Goal: Communication & Community: Share content

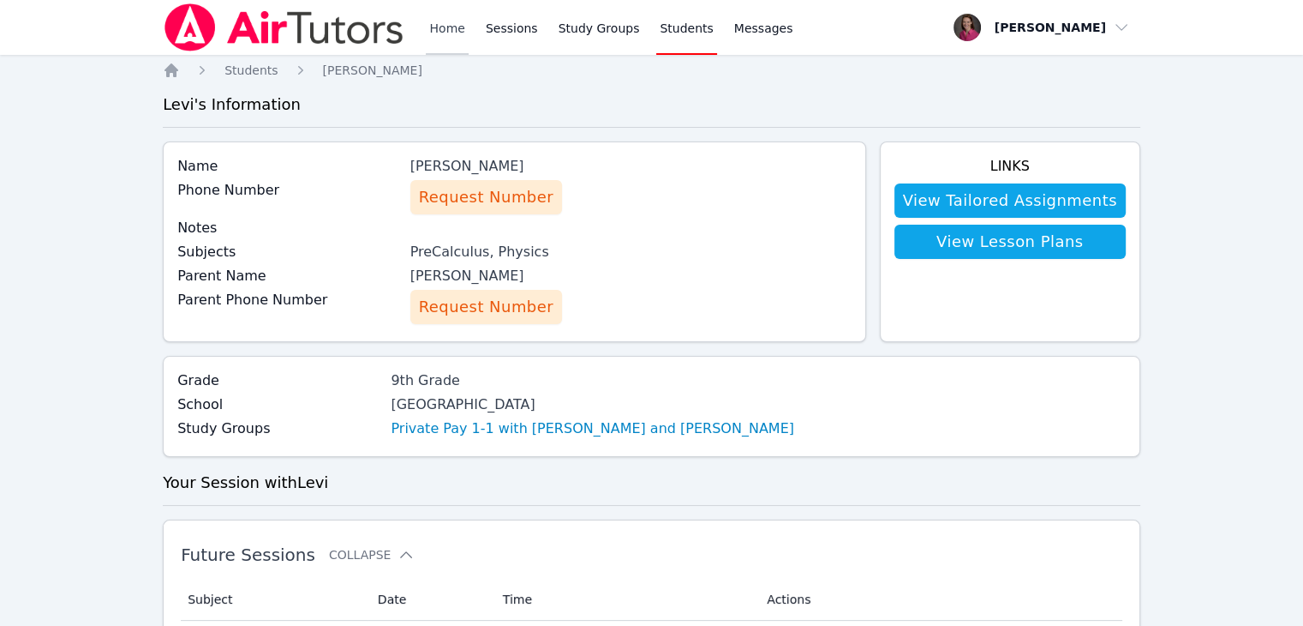
click at [446, 26] on link "Home" at bounding box center [447, 27] width 42 height 55
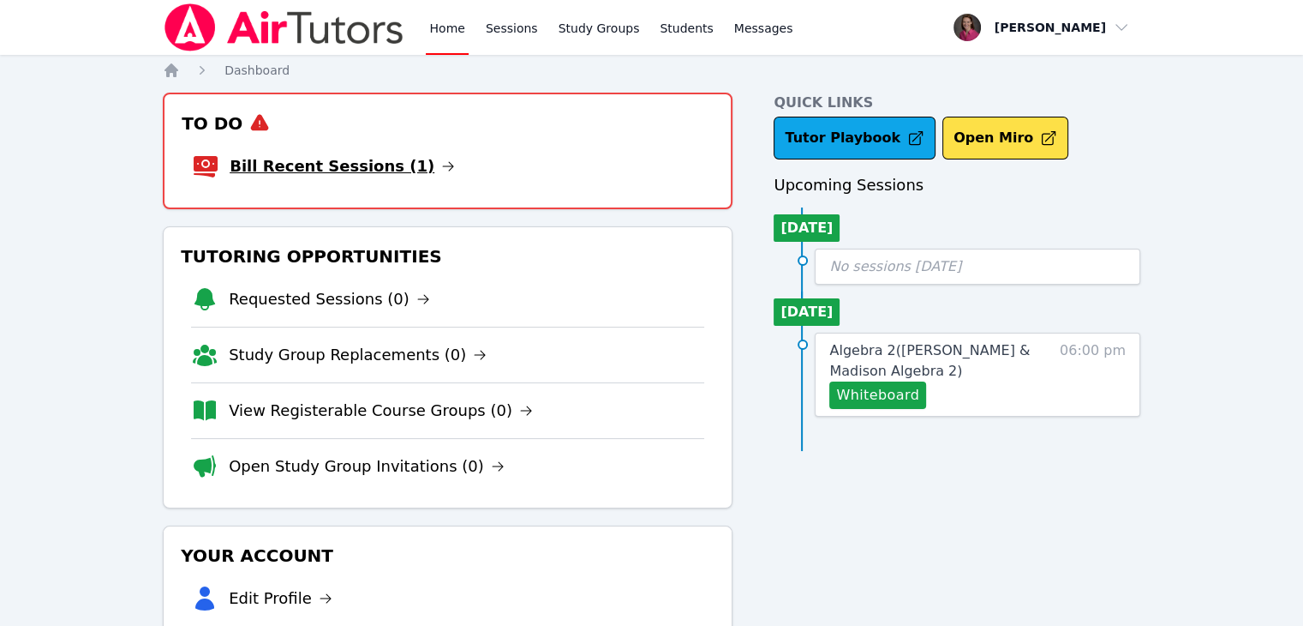
click at [337, 162] on link "Bill Recent Sessions (1)" at bounding box center [342, 166] width 225 height 24
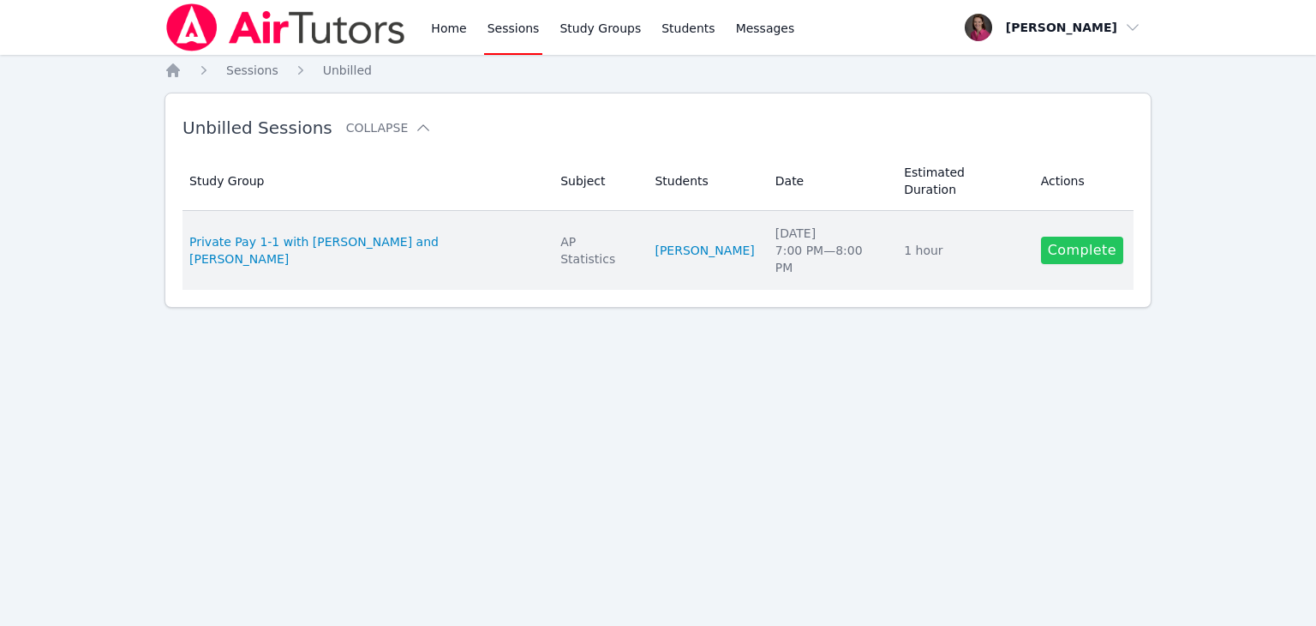
click at [1057, 237] on link "Complete" at bounding box center [1082, 250] width 82 height 27
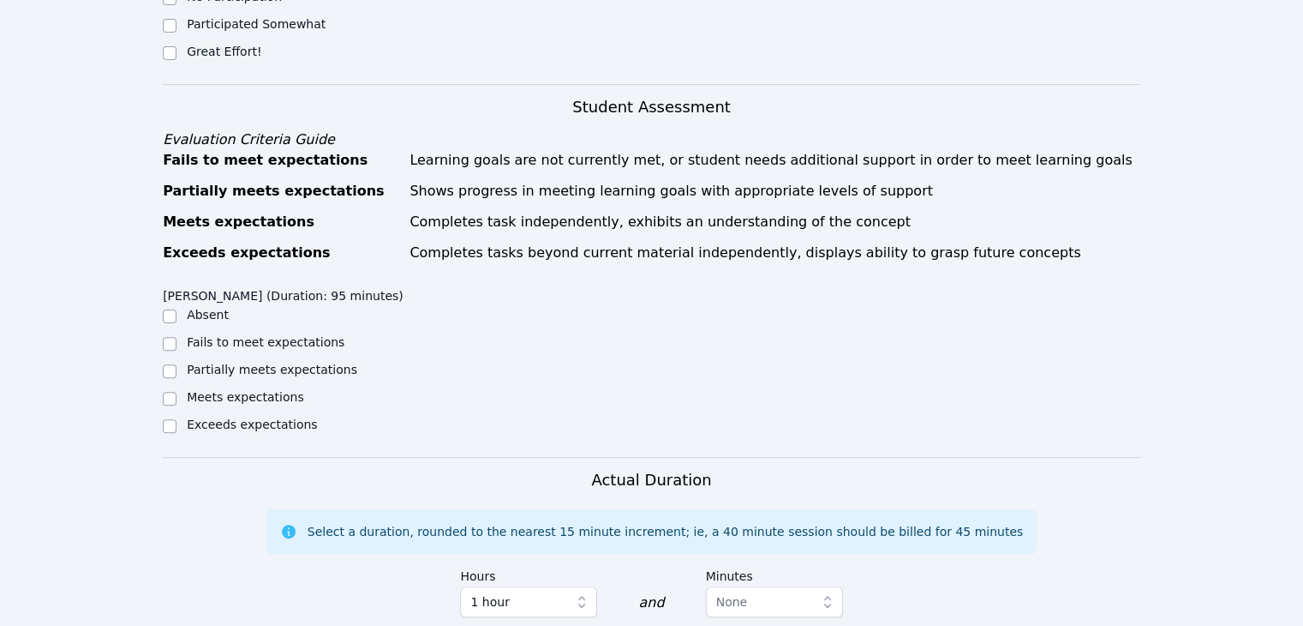
scroll to position [494, 0]
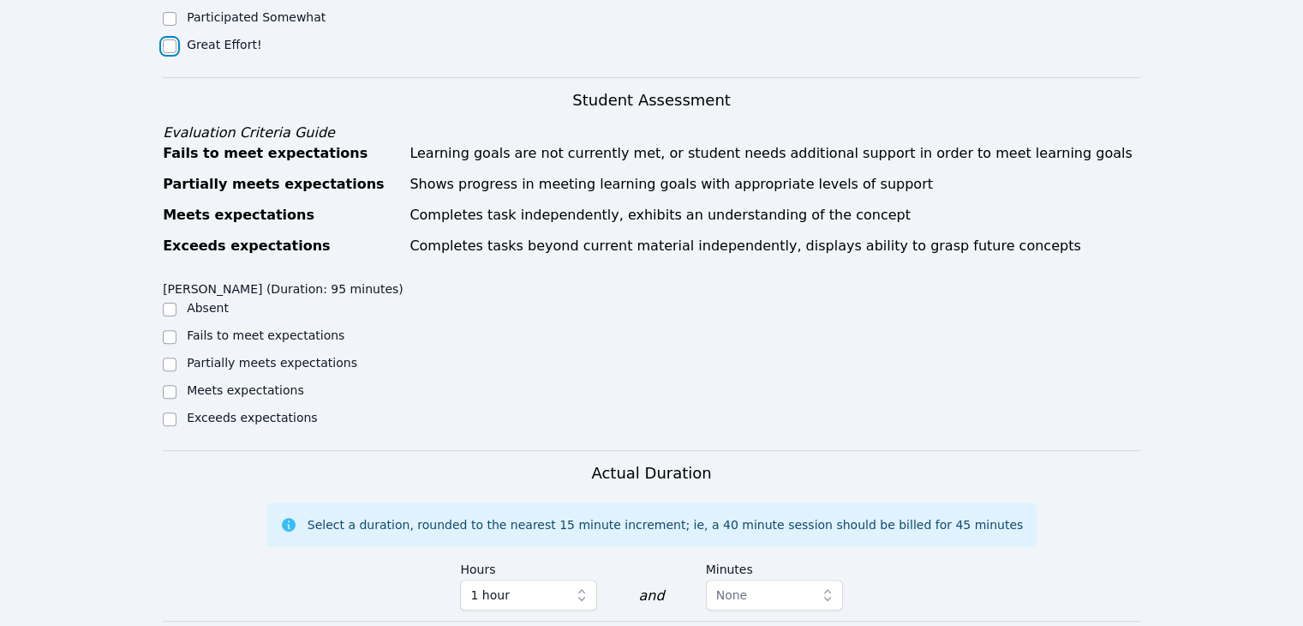
click at [176, 42] on input "Great Effort!" at bounding box center [170, 46] width 14 height 14
checkbox input "true"
click at [171, 364] on input "Partially meets expectations" at bounding box center [170, 364] width 14 height 14
checkbox input "true"
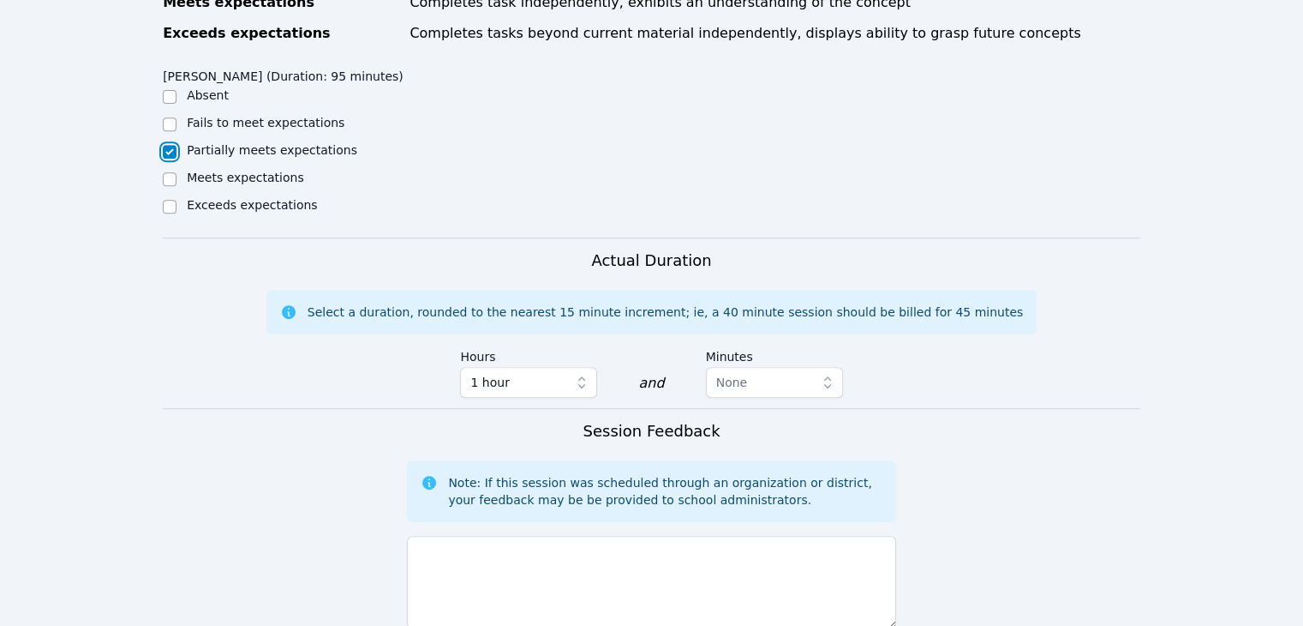
scroll to position [733, 0]
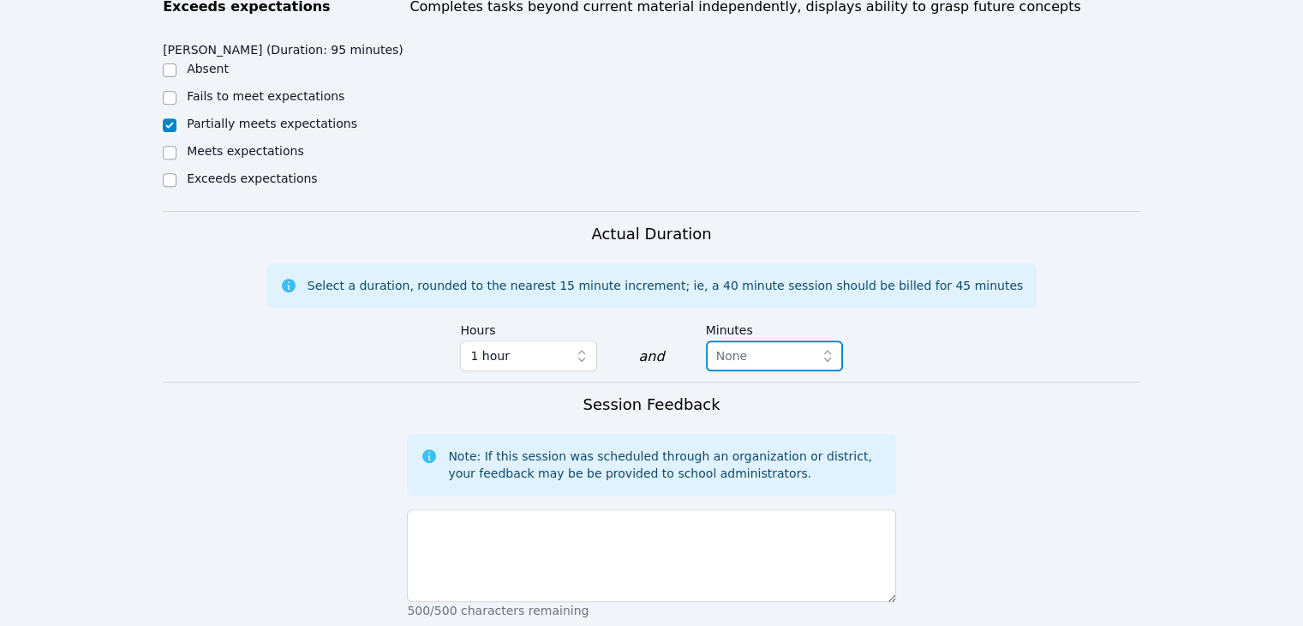
click at [820, 359] on icon "button" at bounding box center [827, 355] width 17 height 17
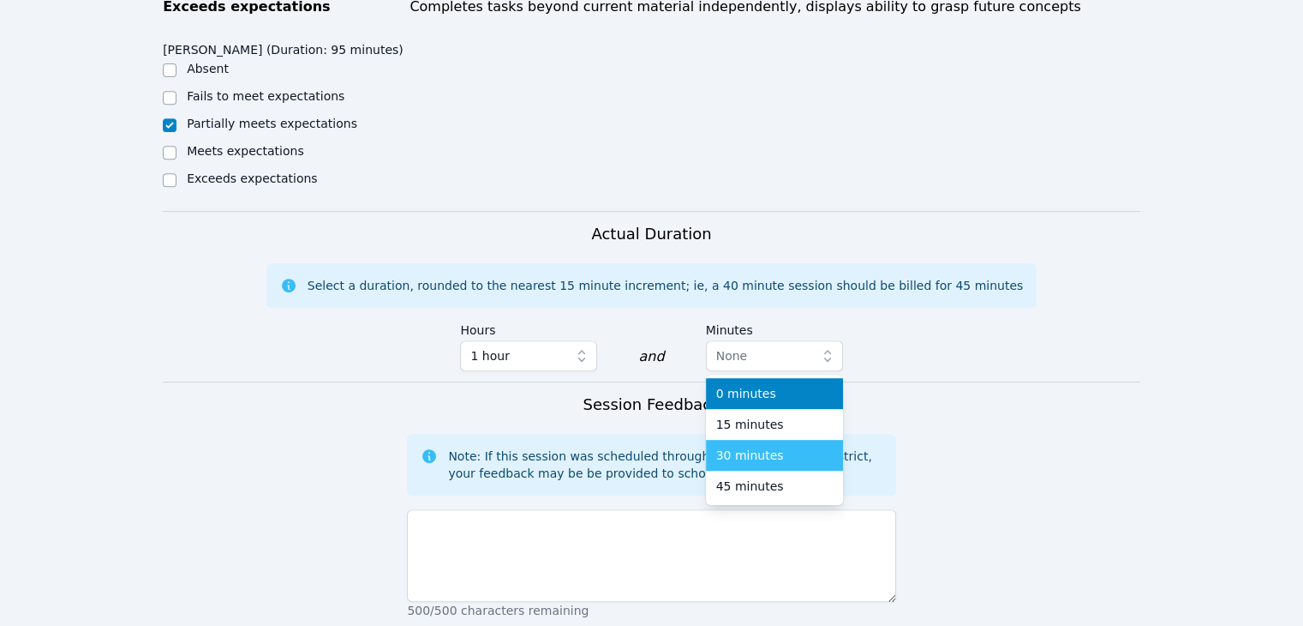
click at [799, 453] on div "30 minutes" at bounding box center [774, 454] width 117 height 17
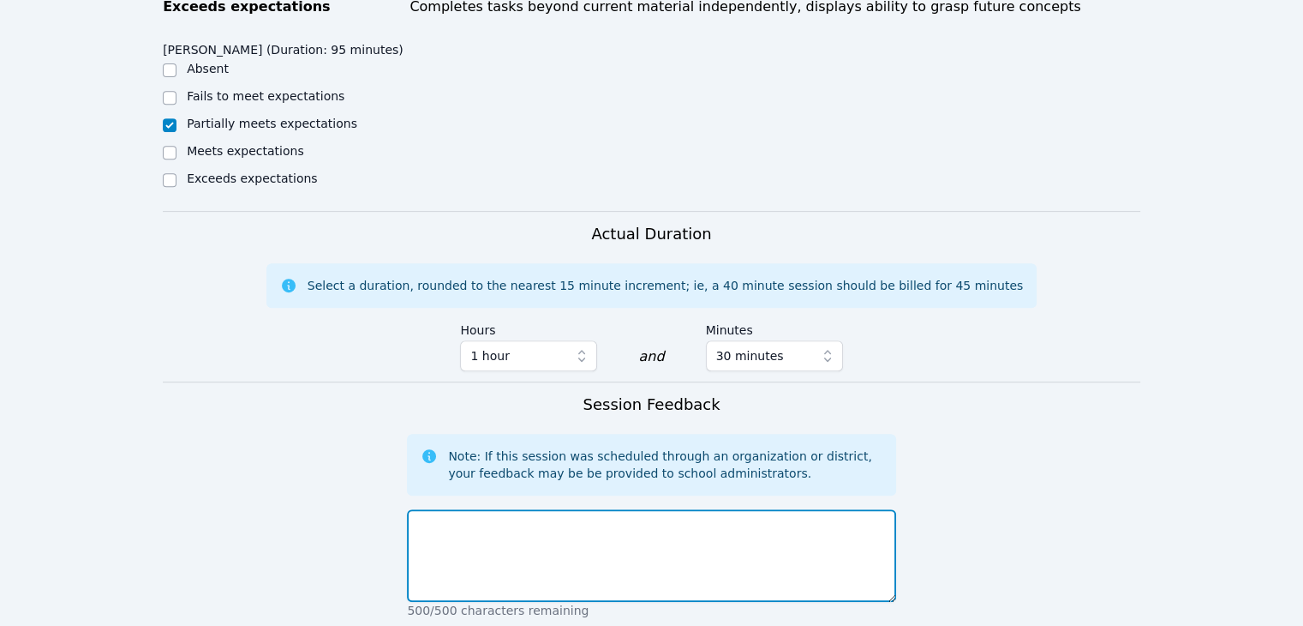
click at [483, 562] on textarea at bounding box center [651, 555] width 488 height 93
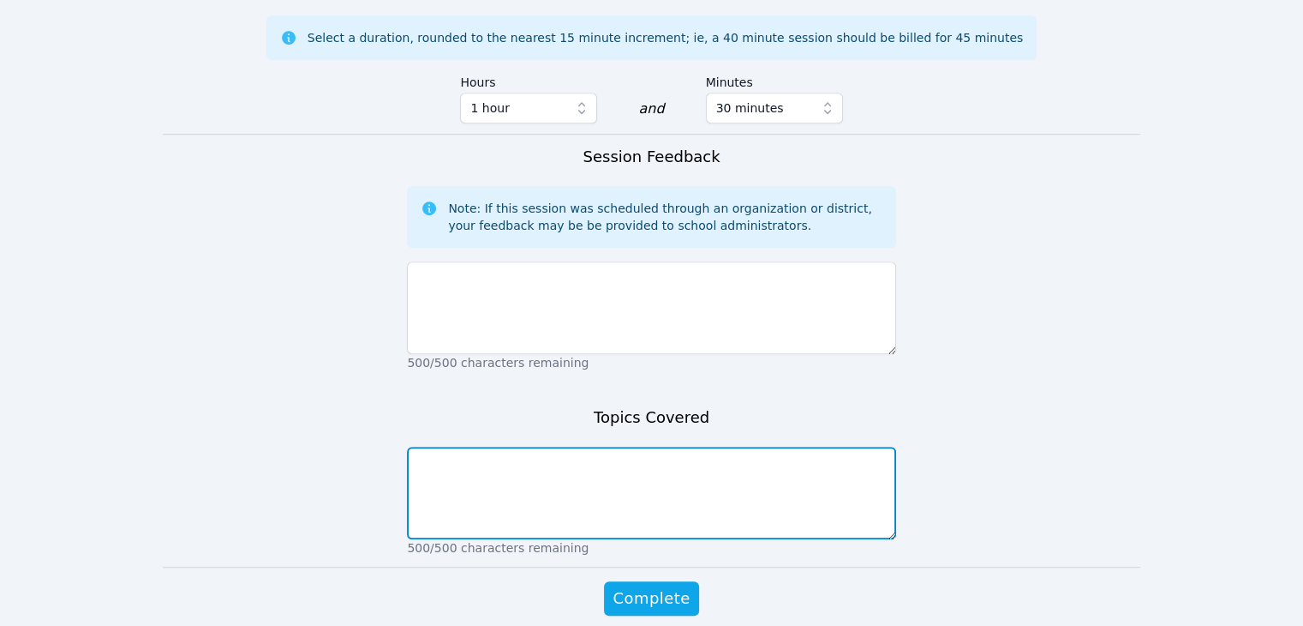
click at [632, 501] on textarea at bounding box center [651, 492] width 488 height 93
type textarea "Types of distribution and probabilities."
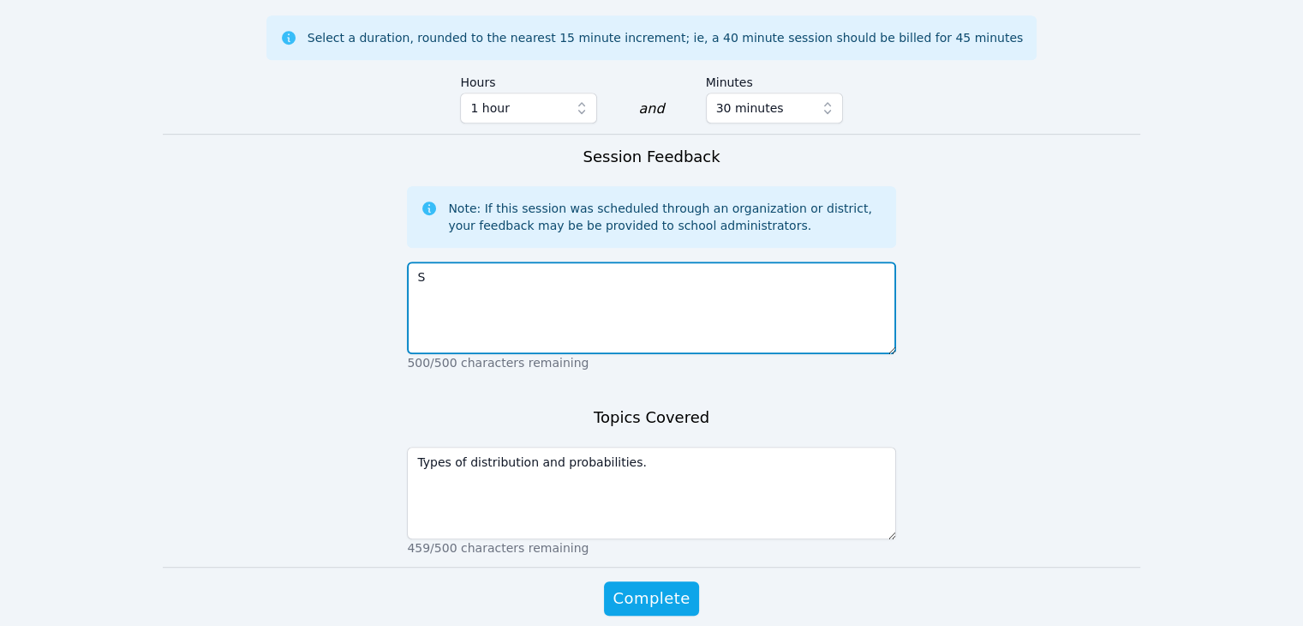
click at [494, 294] on textarea "S" at bounding box center [651, 307] width 488 height 93
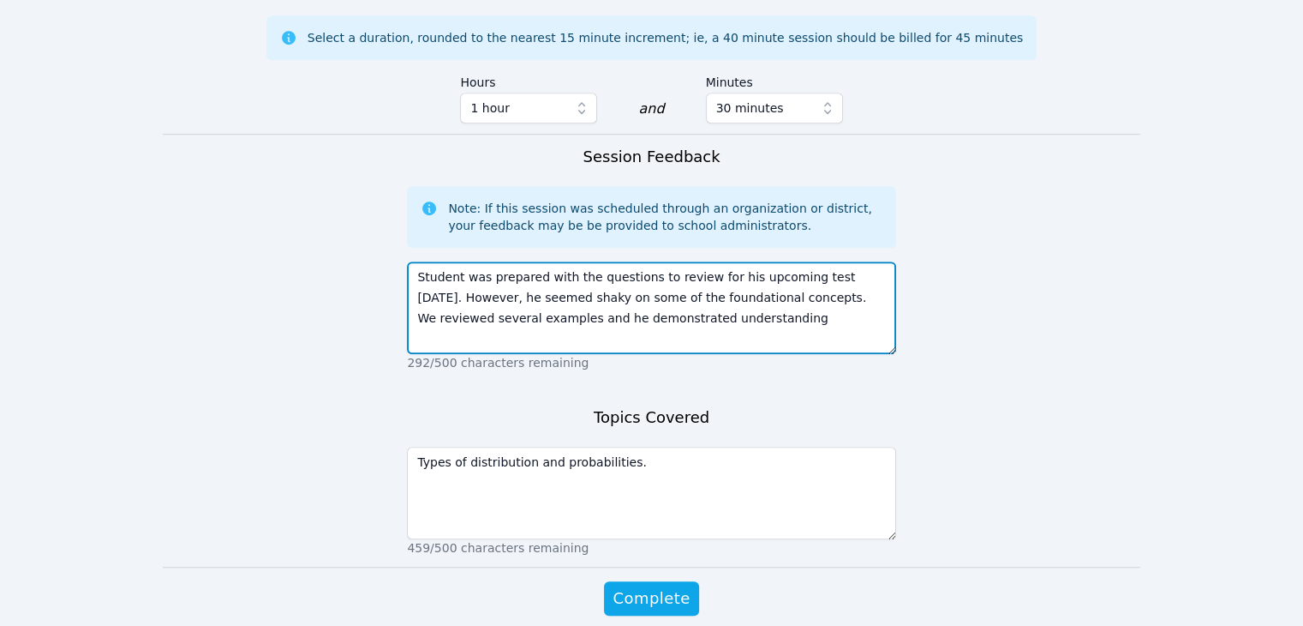
click at [504, 318] on textarea "Student was prepared with the questions to review for his upcoming test tomorro…" at bounding box center [651, 307] width 488 height 93
click at [461, 277] on textarea "Student was prepared with the questions to review for his upcoming test tomorro…" at bounding box center [651, 307] width 488 height 93
click at [681, 317] on textarea "Levi was prepared with the questions to review for his upcoming test tomorrow. …" at bounding box center [651, 307] width 488 height 93
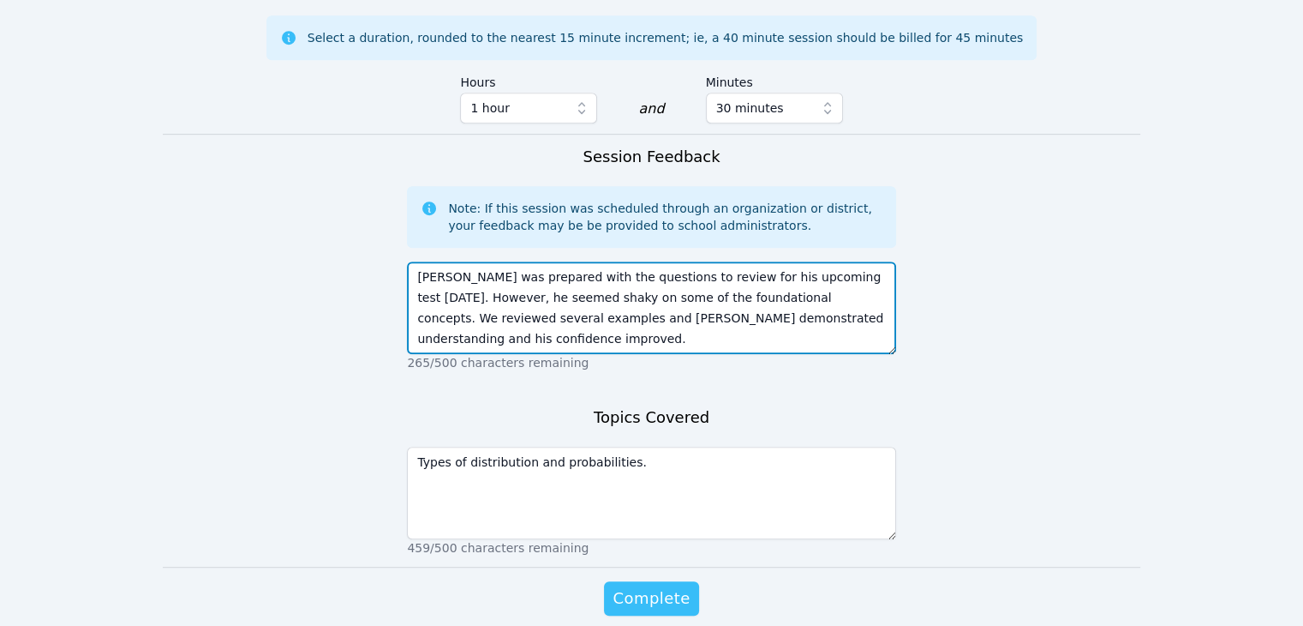
type textarea "Levi was prepared with the questions to review for his upcoming test tomorrow. …"
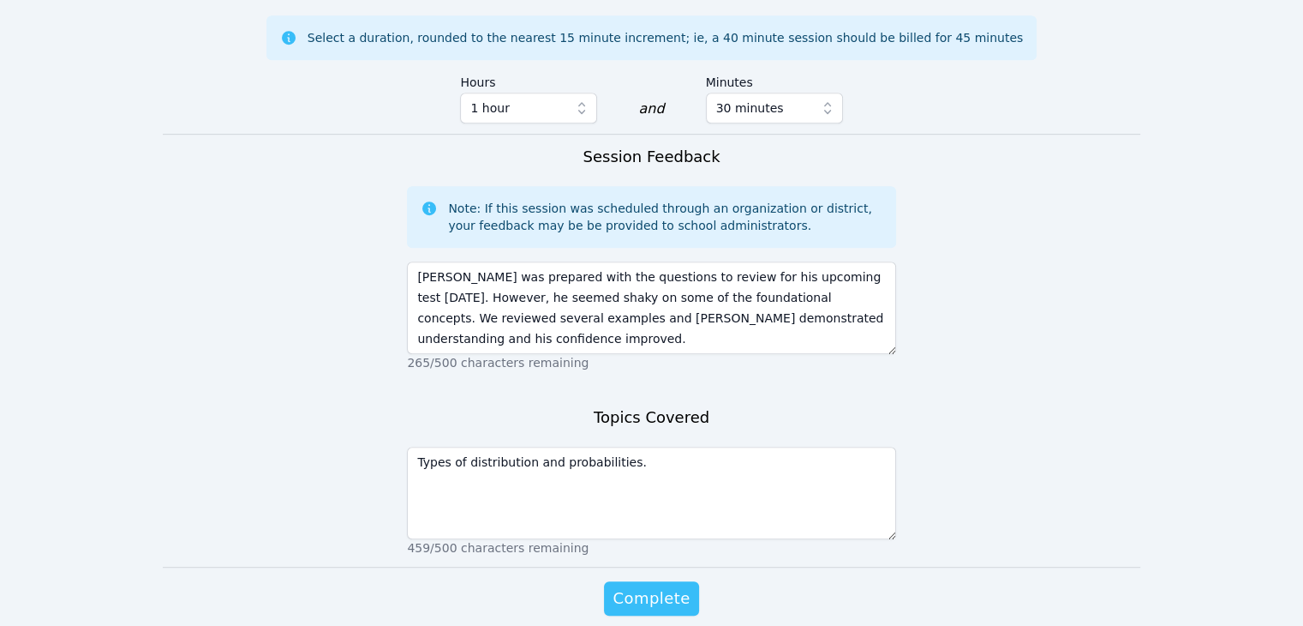
click at [643, 603] on span "Complete" at bounding box center [651, 598] width 77 height 24
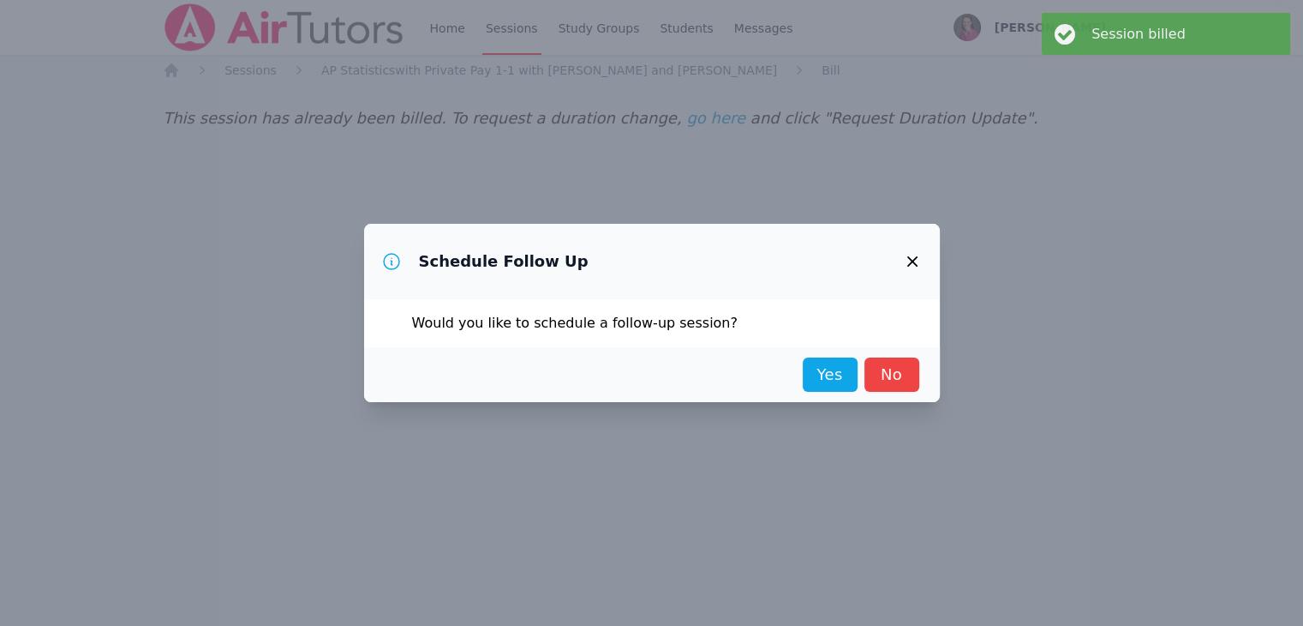
scroll to position [0, 0]
click at [904, 374] on link "No" at bounding box center [898, 374] width 55 height 34
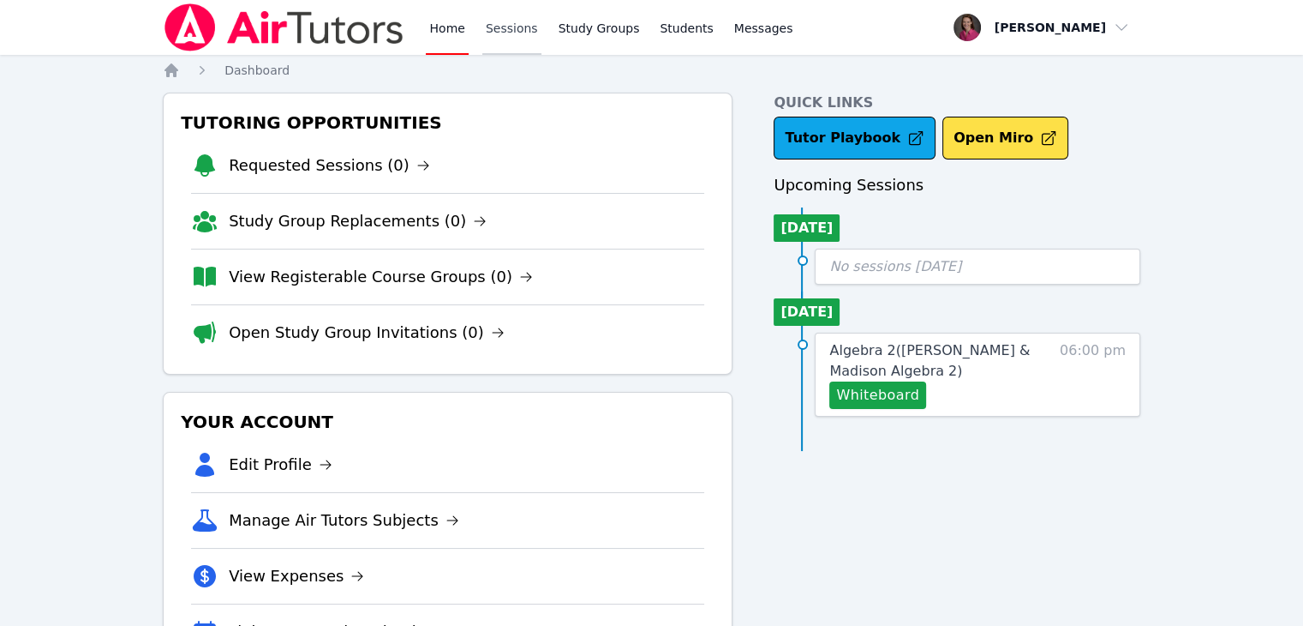
click at [492, 22] on link "Sessions" at bounding box center [511, 27] width 59 height 55
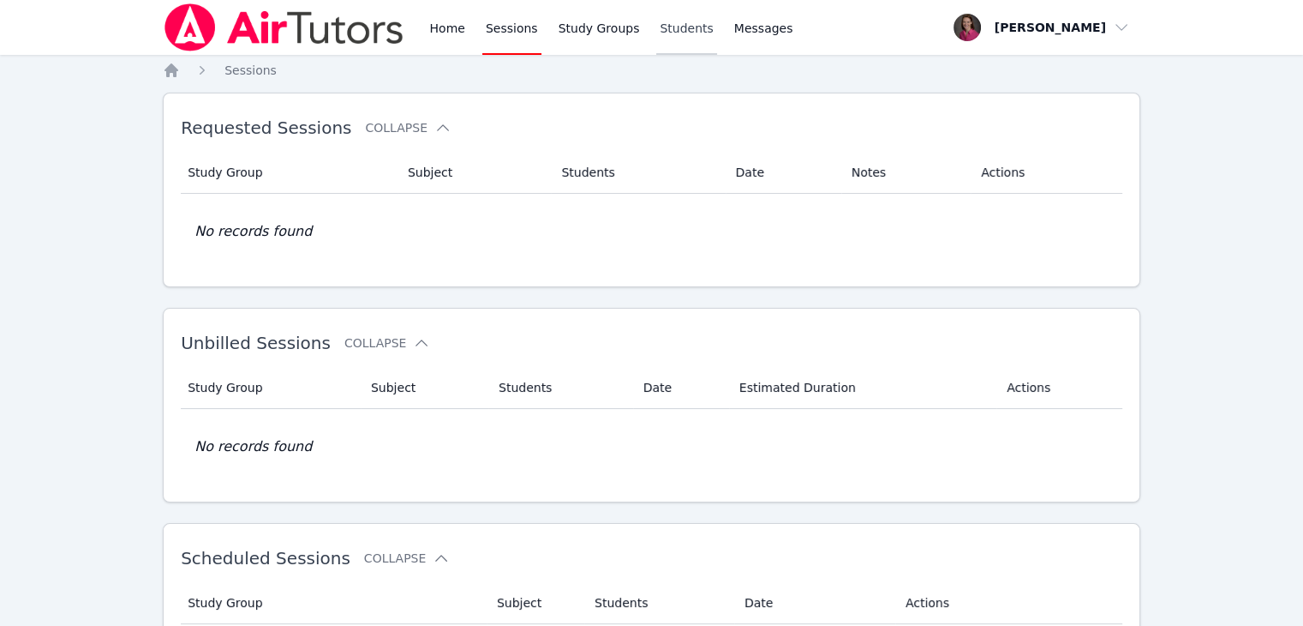
click at [658, 29] on link "Students" at bounding box center [686, 27] width 60 height 55
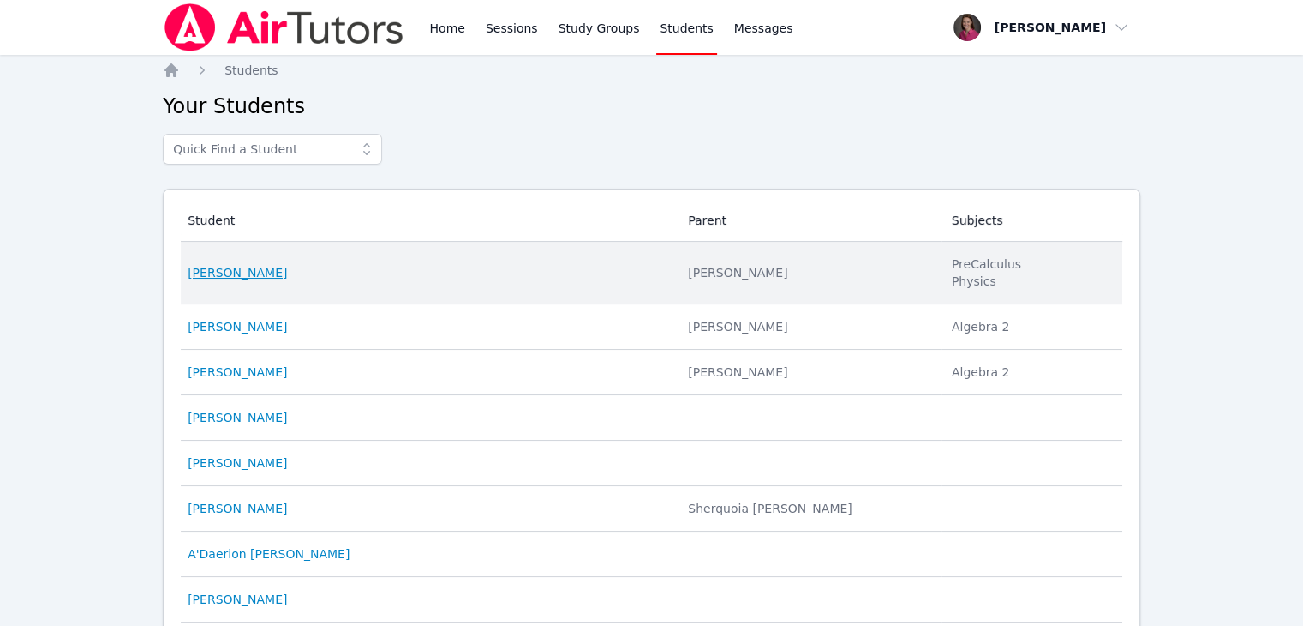
click at [242, 270] on link "[PERSON_NAME]" at bounding box center [237, 272] width 99 height 17
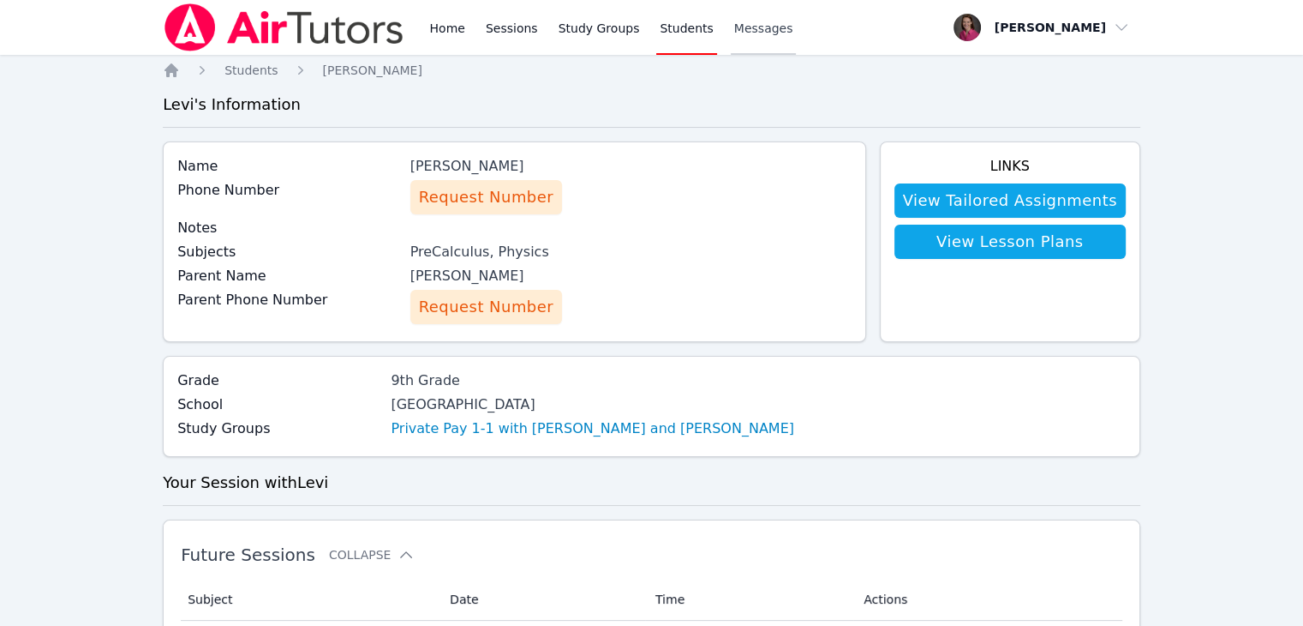
click at [737, 32] on span "Messages" at bounding box center [763, 28] width 59 height 17
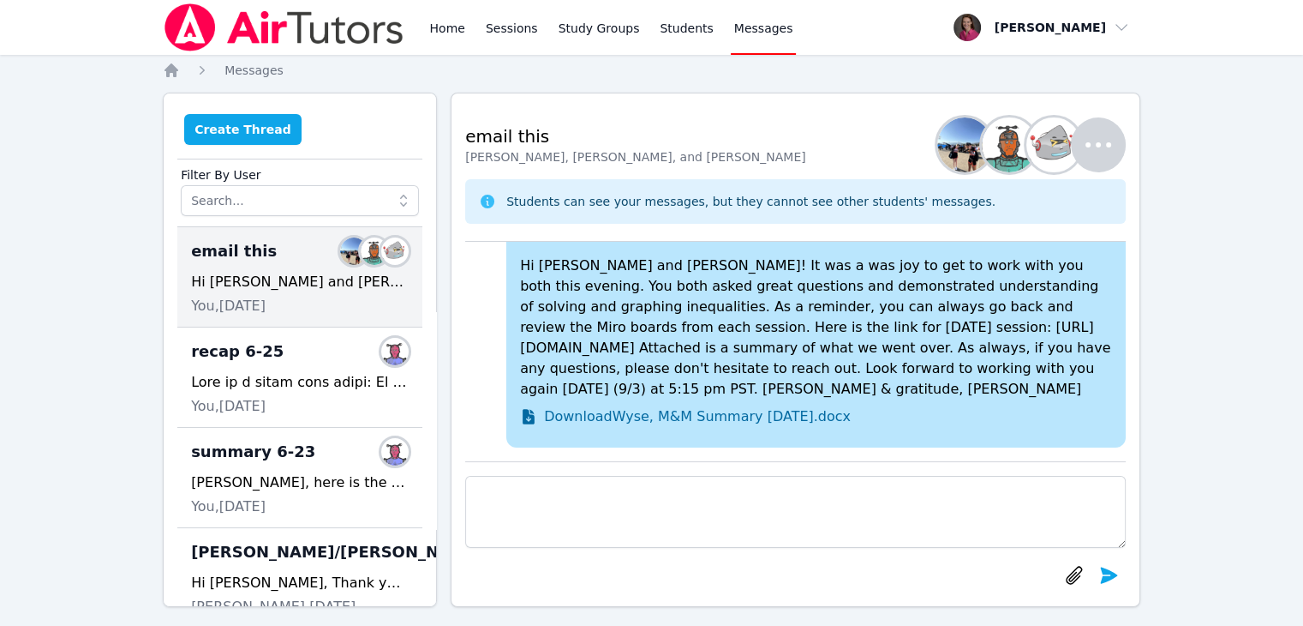
click at [250, 125] on button "Create Thread" at bounding box center [242, 129] width 117 height 31
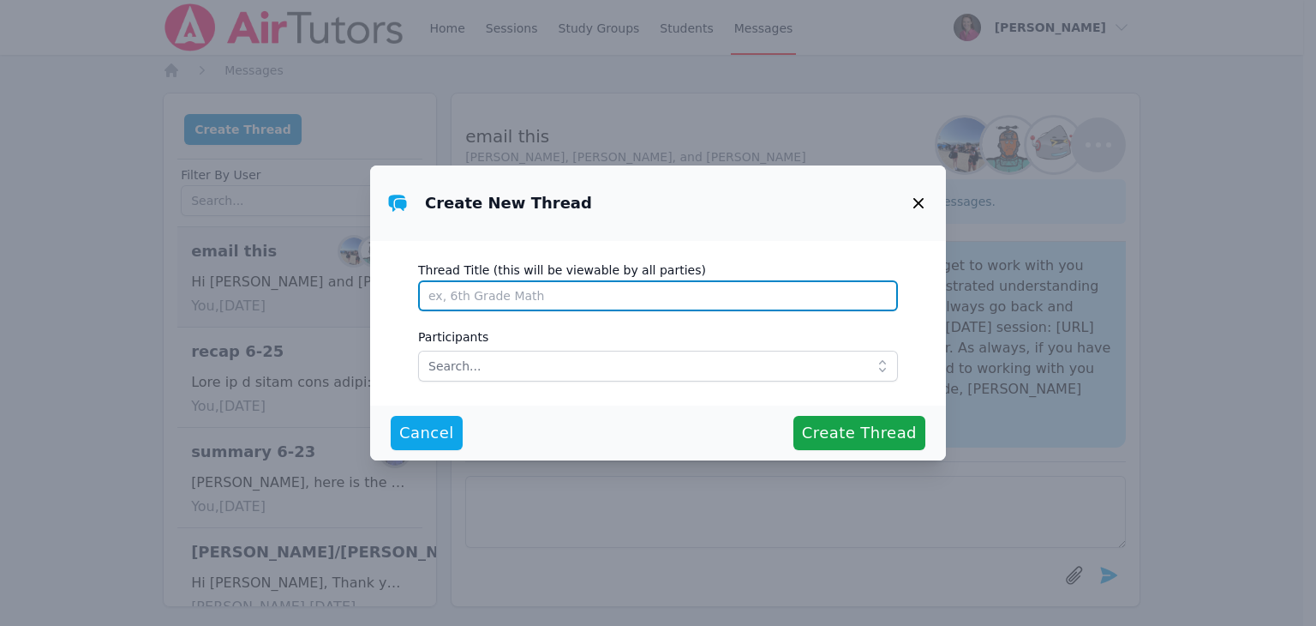
click at [532, 300] on input "Thread Title (this will be viewable by all parties)" at bounding box center [658, 295] width 480 height 31
type input "Recap from [DATE] stats tutoring session"
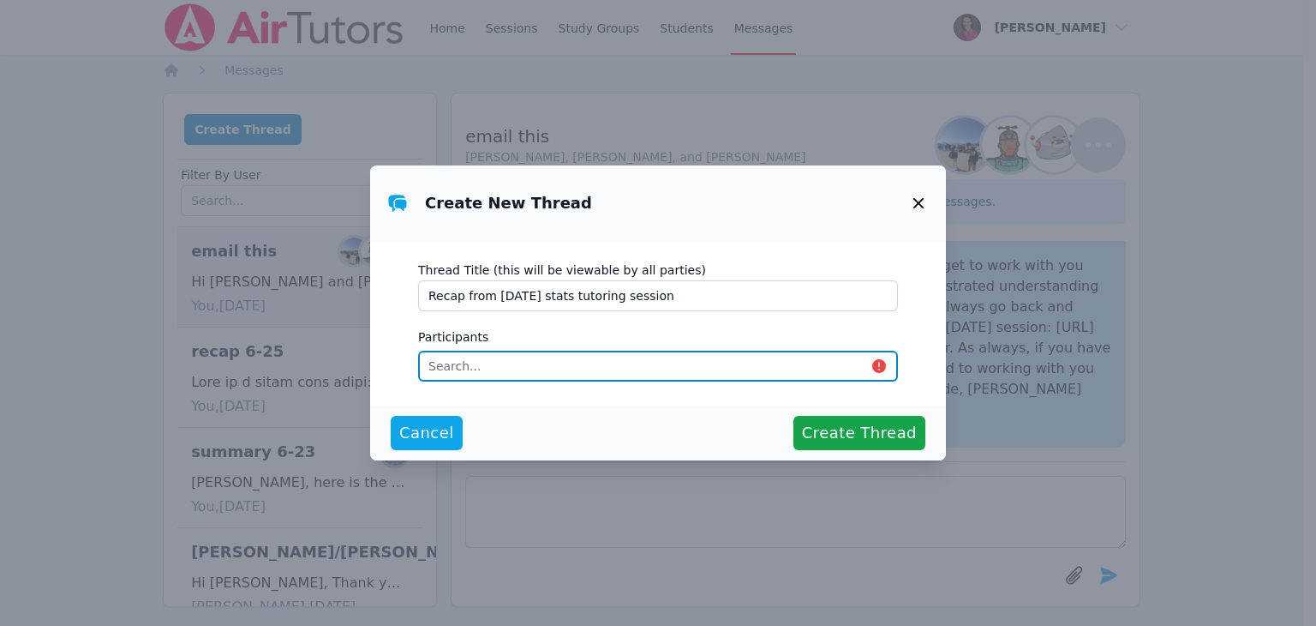
click at [584, 369] on input "text" at bounding box center [658, 365] width 480 height 31
type input "levi"
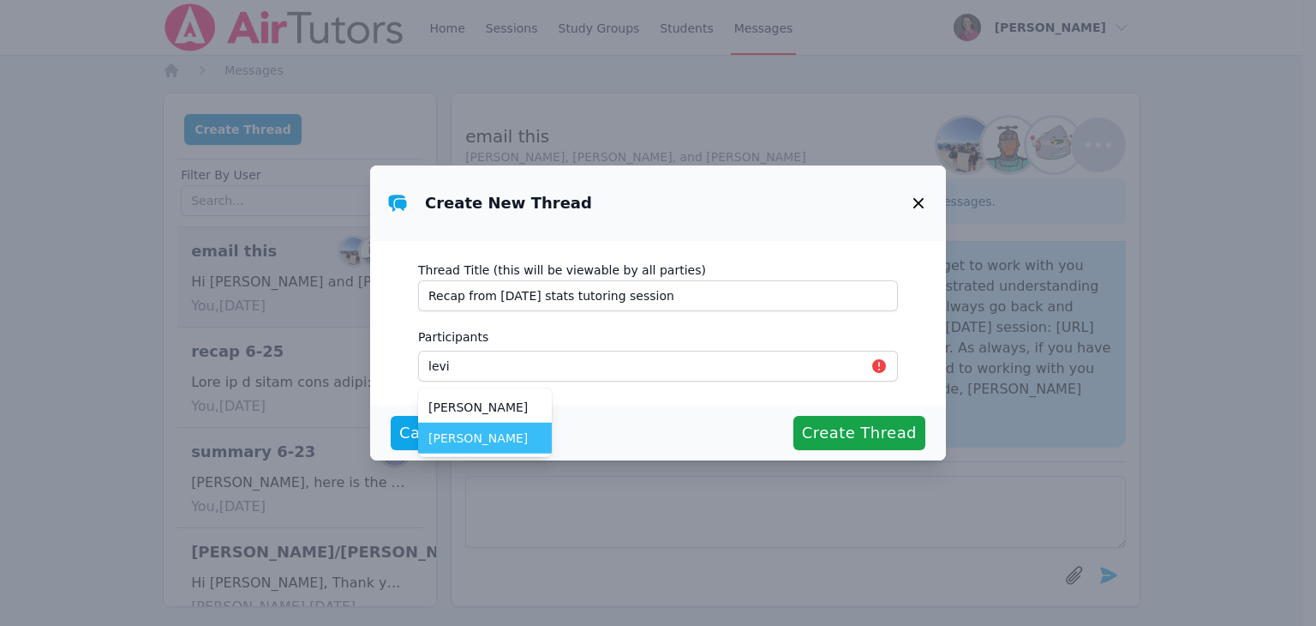
click at [502, 436] on span "[PERSON_NAME]" at bounding box center [484, 437] width 113 height 17
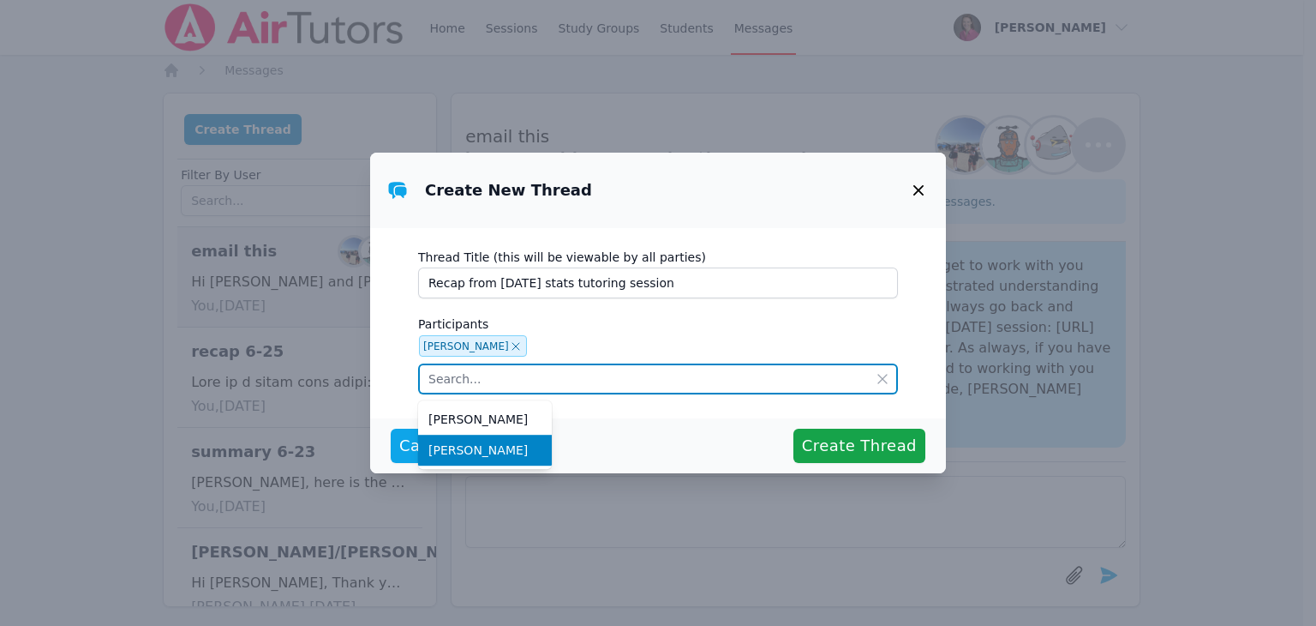
click at [573, 375] on input "text" at bounding box center [658, 378] width 480 height 31
type input "l"
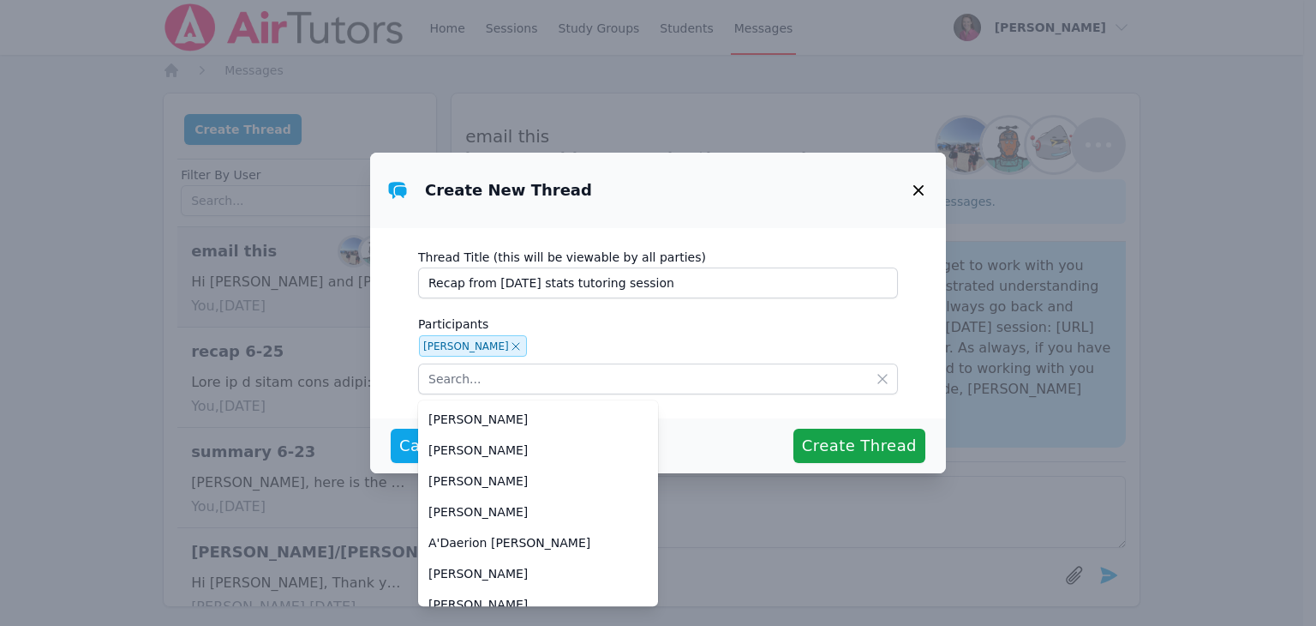
click at [706, 411] on div "Thread Title (this will be viewable by all parties) Recap from [DATE] stats tut…" at bounding box center [658, 322] width 576 height 189
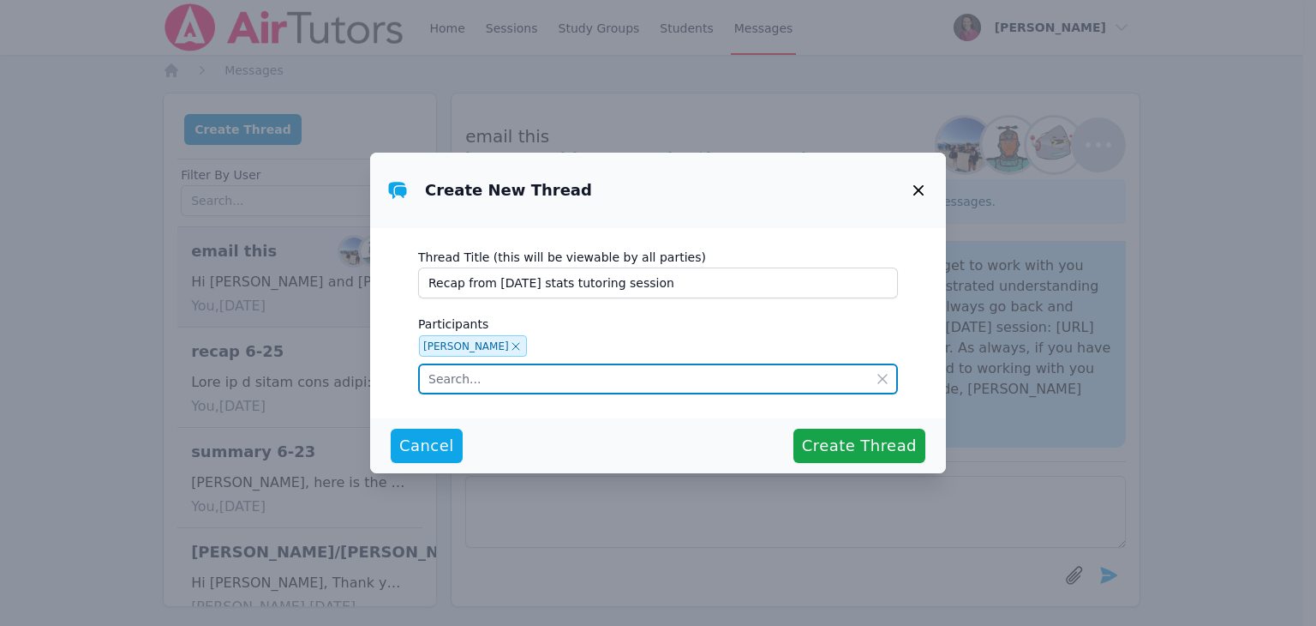
drag, startPoint x: 802, startPoint y: 0, endPoint x: 447, endPoint y: 378, distance: 518.3
click at [447, 378] on input "text" at bounding box center [658, 378] width 480 height 31
type input "l"
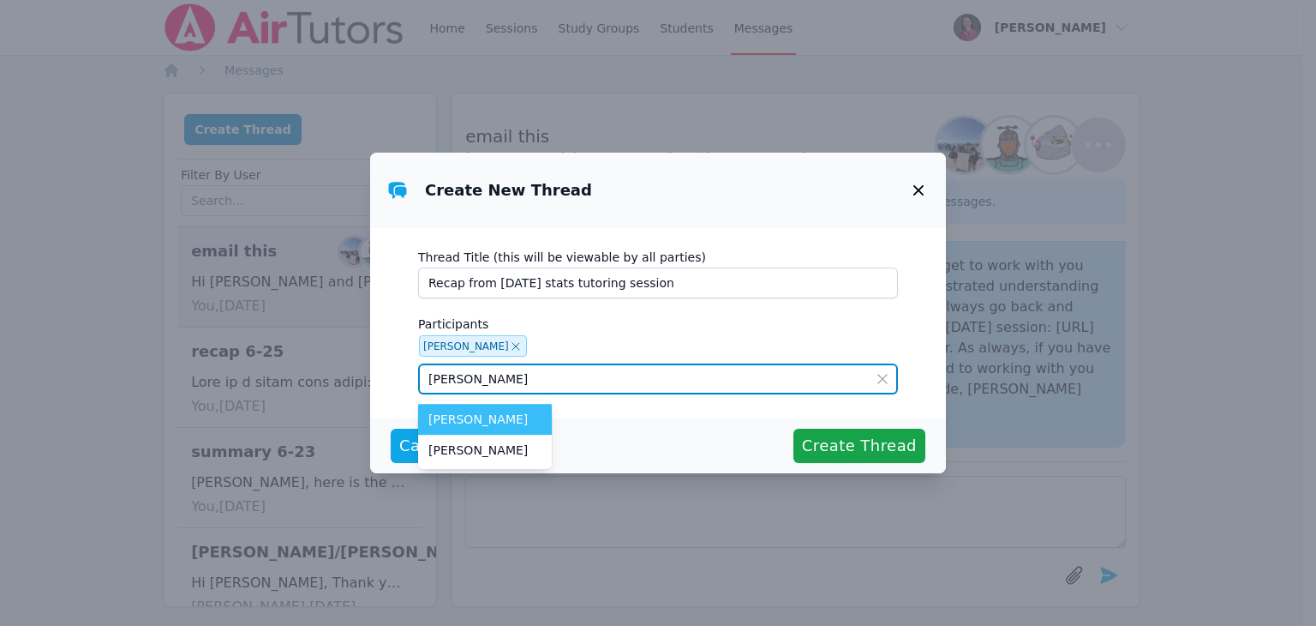
type input "[PERSON_NAME]"
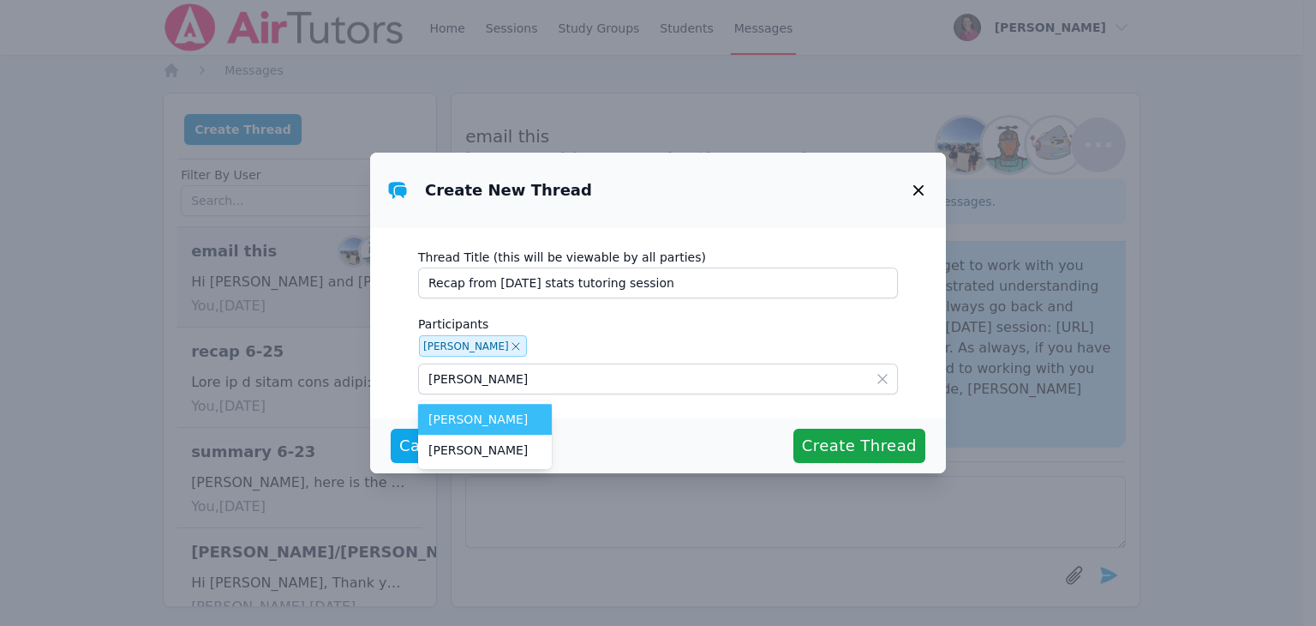
click at [487, 428] on li "[PERSON_NAME]" at bounding box center [485, 419] width 134 height 31
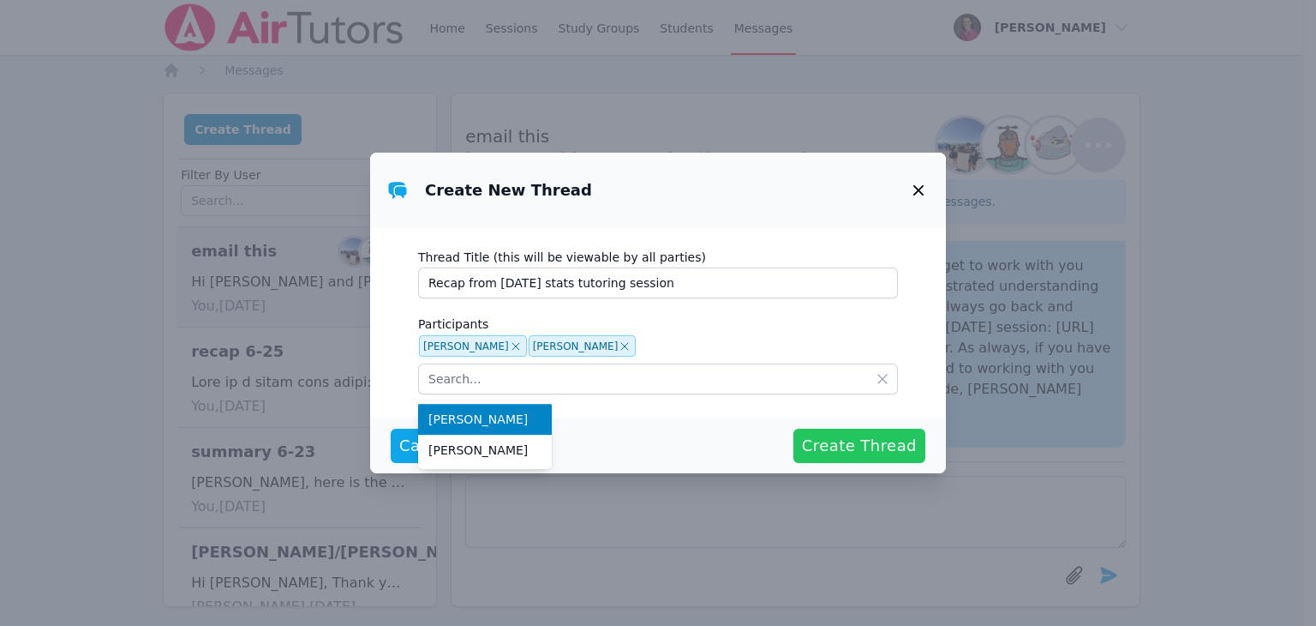
click at [854, 443] on span "Create Thread" at bounding box center [859, 446] width 115 height 24
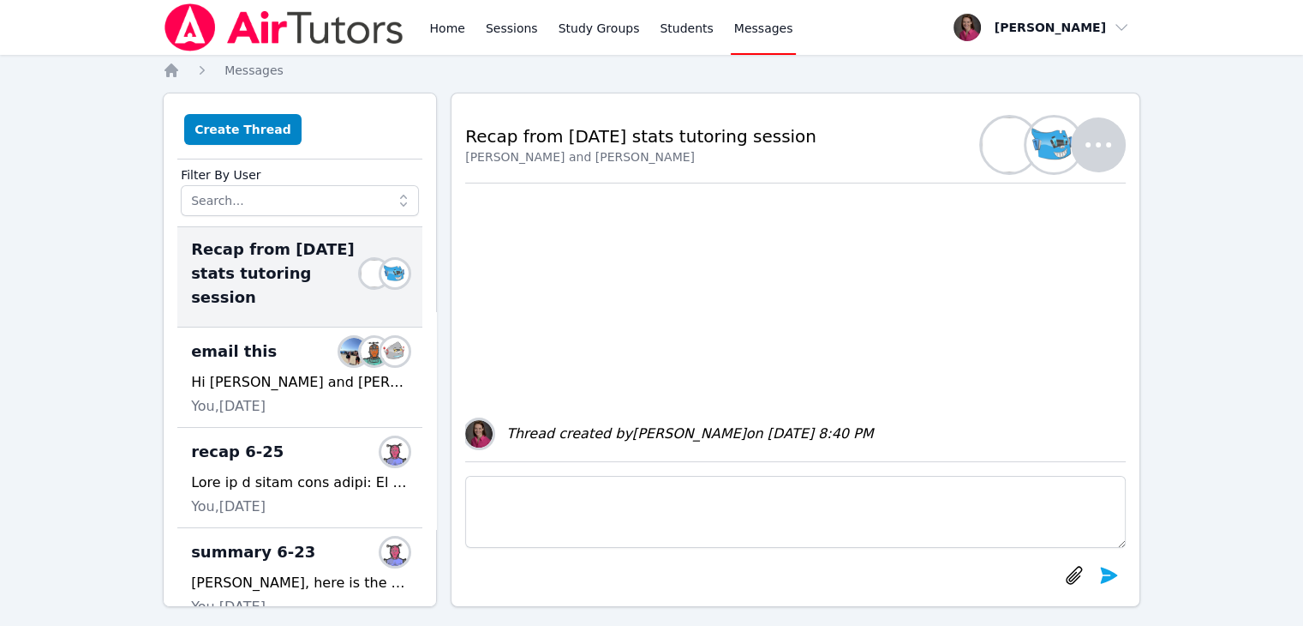
click at [511, 493] on textarea at bounding box center [795, 512] width 661 height 72
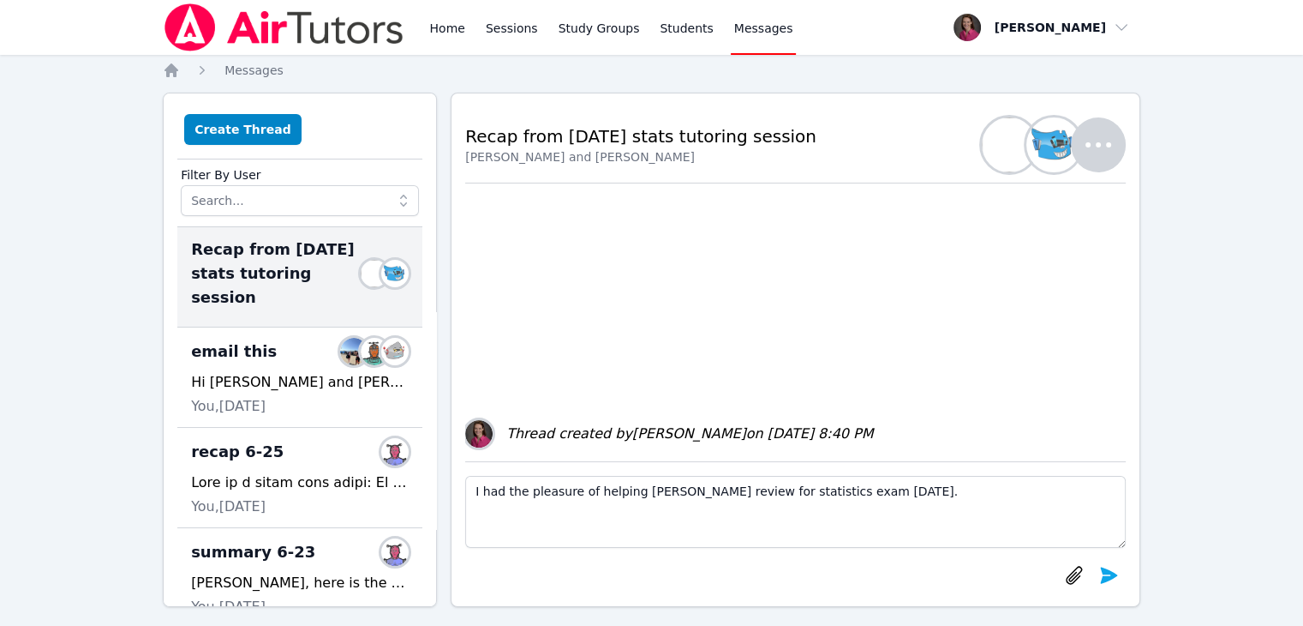
click at [704, 484] on textarea "I had the pleasure of helping [PERSON_NAME] review for statistics exam [DATE]." at bounding box center [795, 512] width 661 height 72
click at [907, 491] on textarea "I had the pleasure of helping [PERSON_NAME] review for his statistics exam [DAT…" at bounding box center [795, 512] width 661 height 72
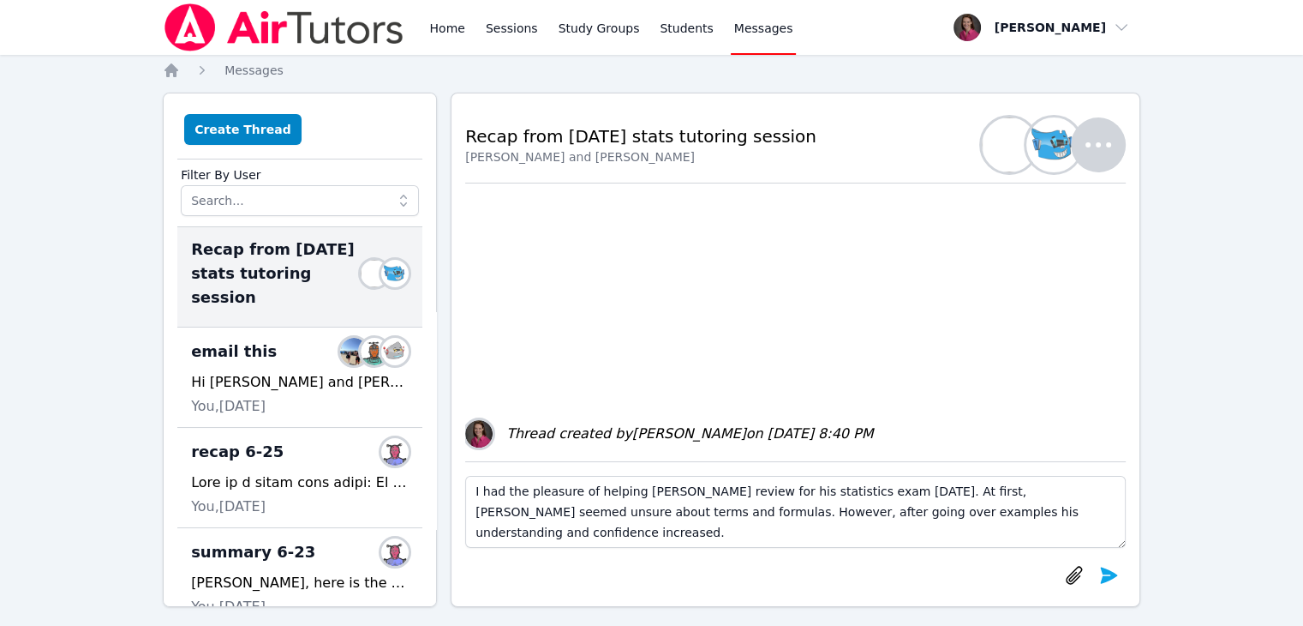
click at [644, 149] on div "[PERSON_NAME] and [PERSON_NAME]" at bounding box center [640, 156] width 351 height 17
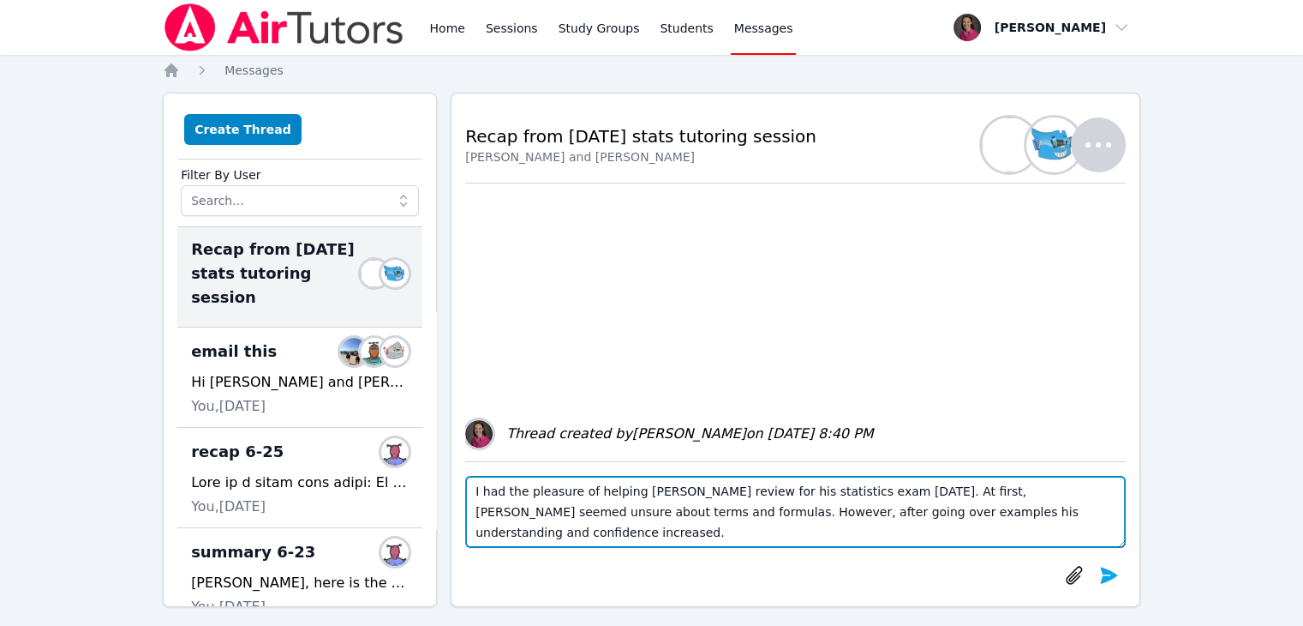
click at [980, 508] on textarea "I had the pleasure of helping [PERSON_NAME] review for his statistics exam [DAT…" at bounding box center [795, 512] width 661 height 72
click at [960, 514] on textarea "I had the pleasure of helping [PERSON_NAME] review for his statistics exam [DAT…" at bounding box center [795, 512] width 661 height 72
click at [936, 543] on textarea "I had the pleasure of helping [PERSON_NAME] review for his statistics exam [DAT…" at bounding box center [795, 512] width 661 height 72
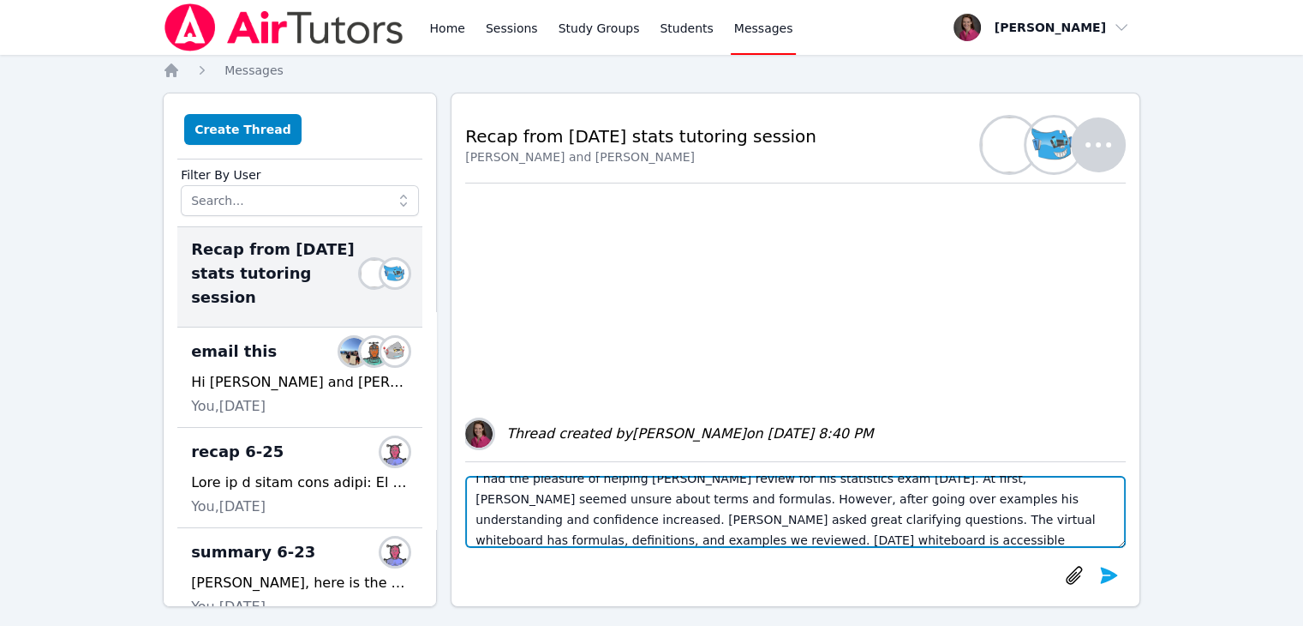
paste textarea "[URL][DOMAIN_NAME]"
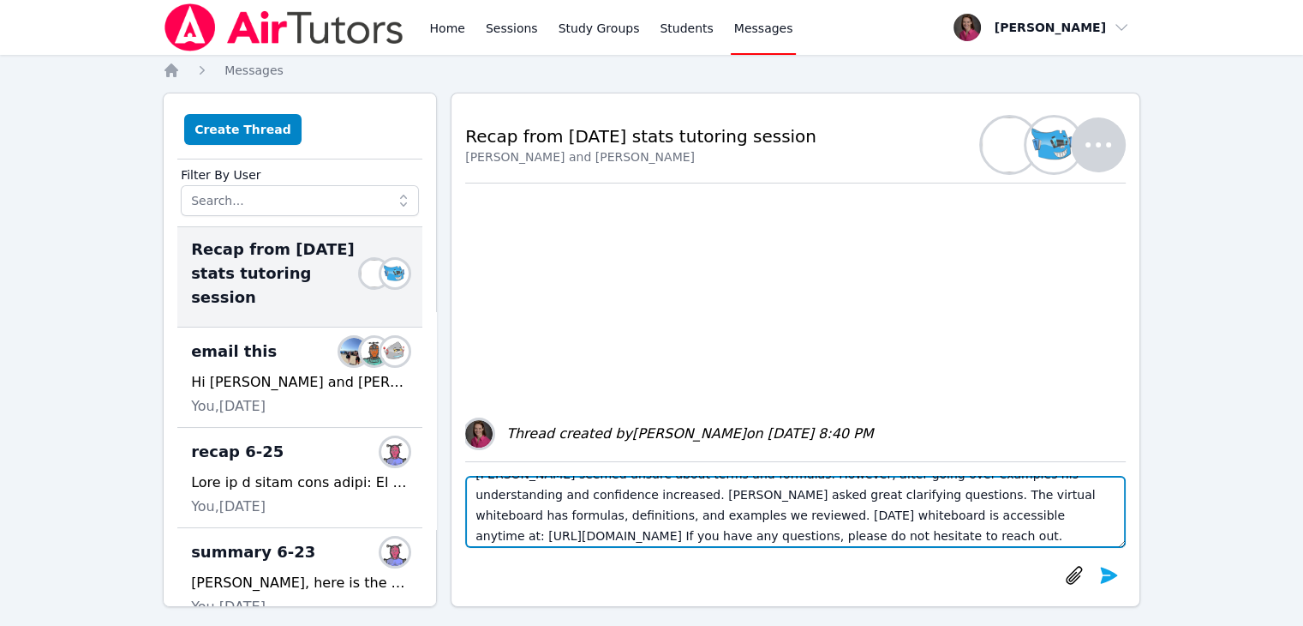
scroll to position [41, 0]
type textarea "I had the pleasure of helping [PERSON_NAME] review for his statistics exam [DAT…"
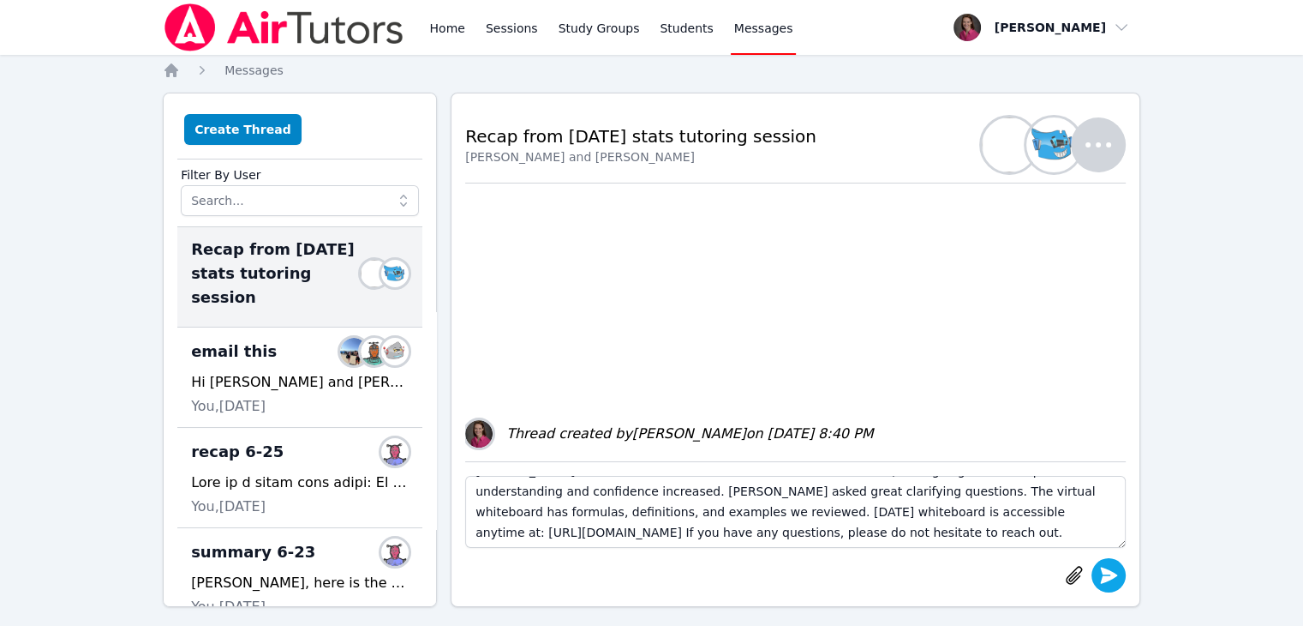
click at [1117, 579] on icon "submit" at bounding box center [1109, 575] width 21 height 21
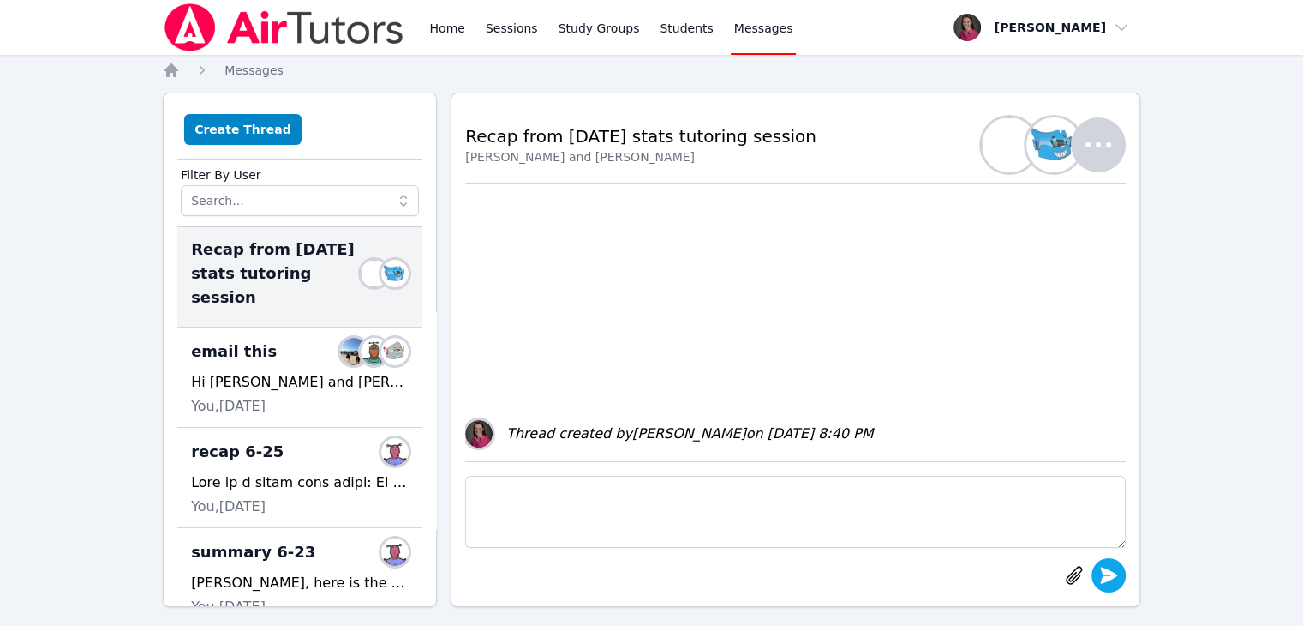
scroll to position [0, 0]
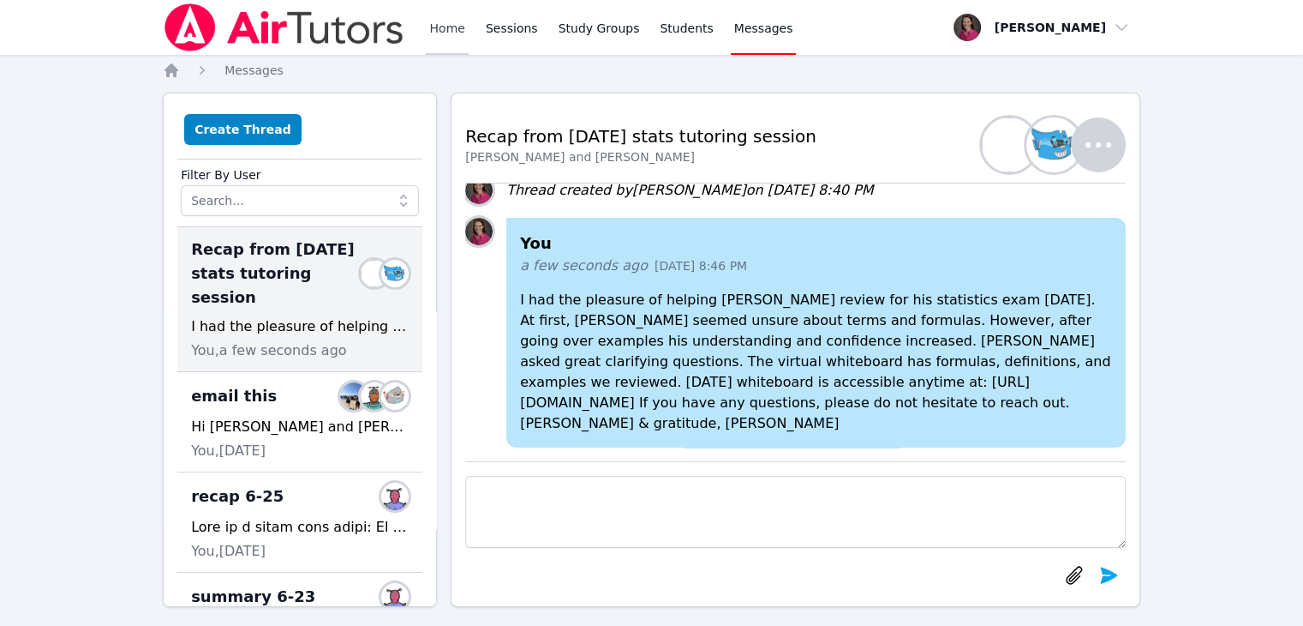
click at [448, 30] on link "Home" at bounding box center [447, 27] width 42 height 55
